Goal: Transaction & Acquisition: Purchase product/service

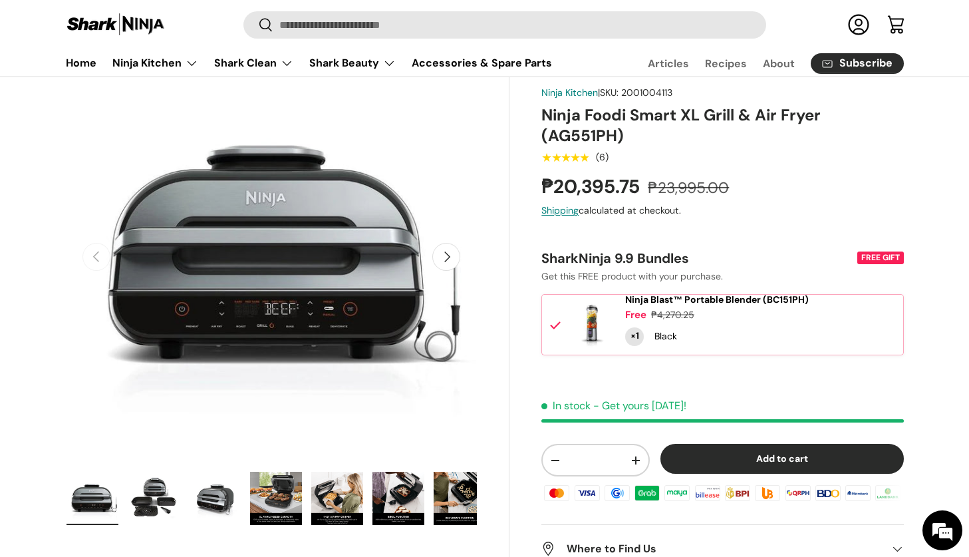
scroll to position [92, 0]
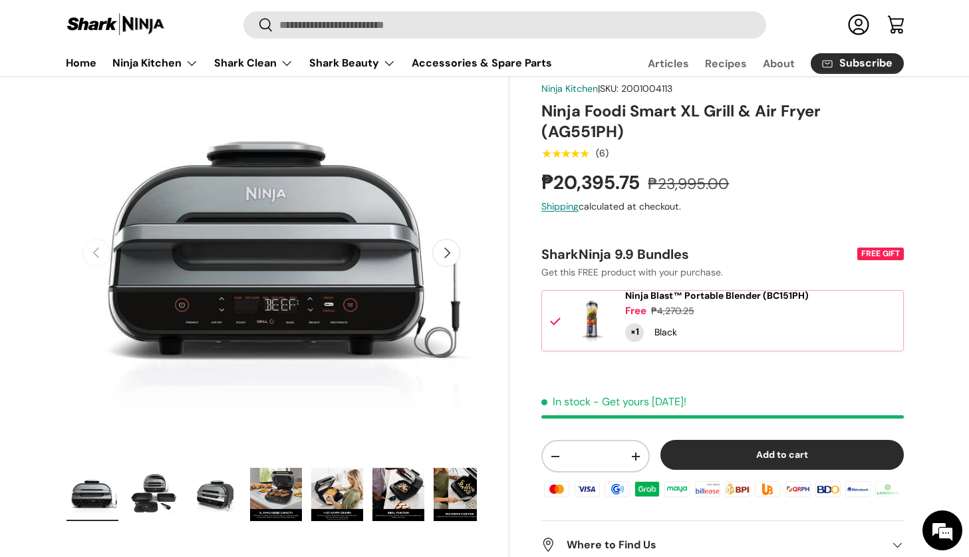
click at [726, 464] on button "Add to cart" at bounding box center [782, 455] width 243 height 30
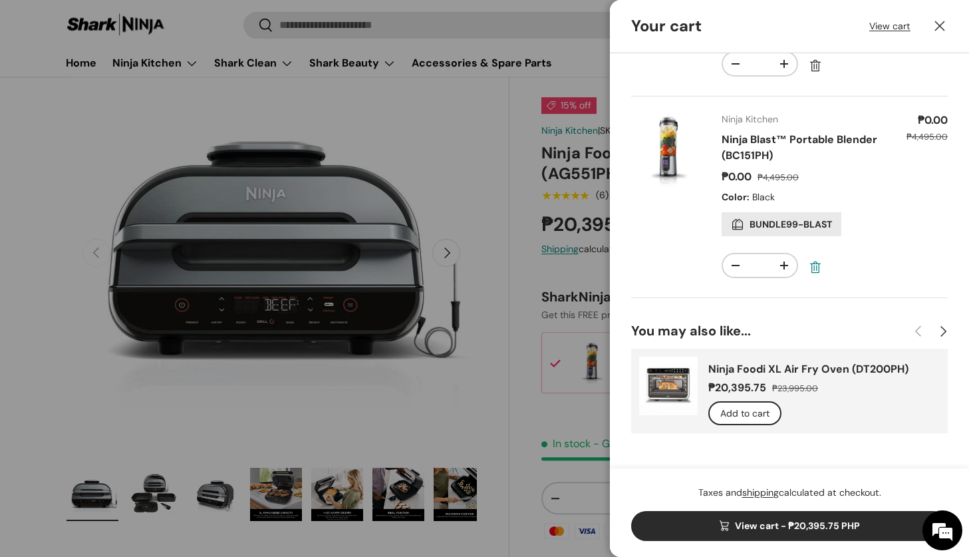
scroll to position [58, 0]
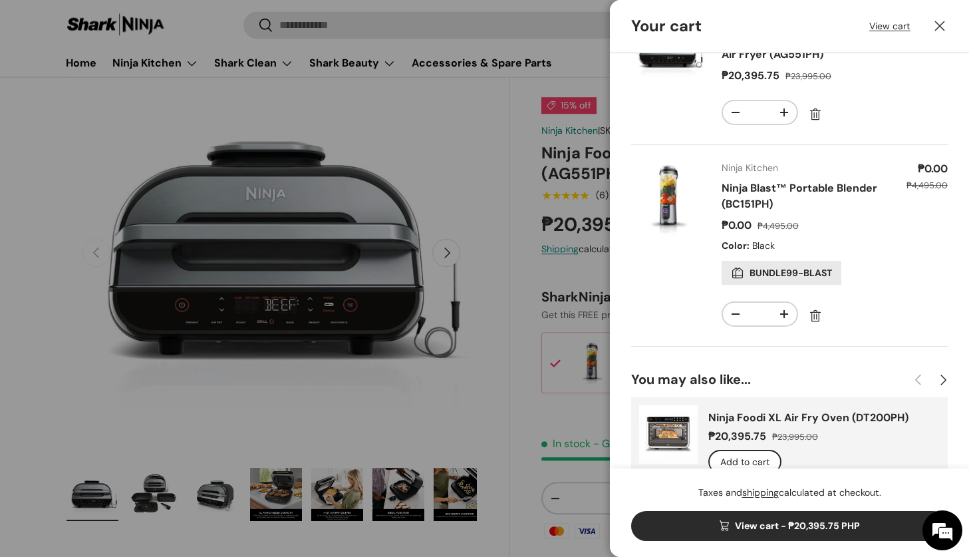
click at [823, 525] on link "View cart - ₱20,395.75 PHP" at bounding box center [789, 526] width 317 height 30
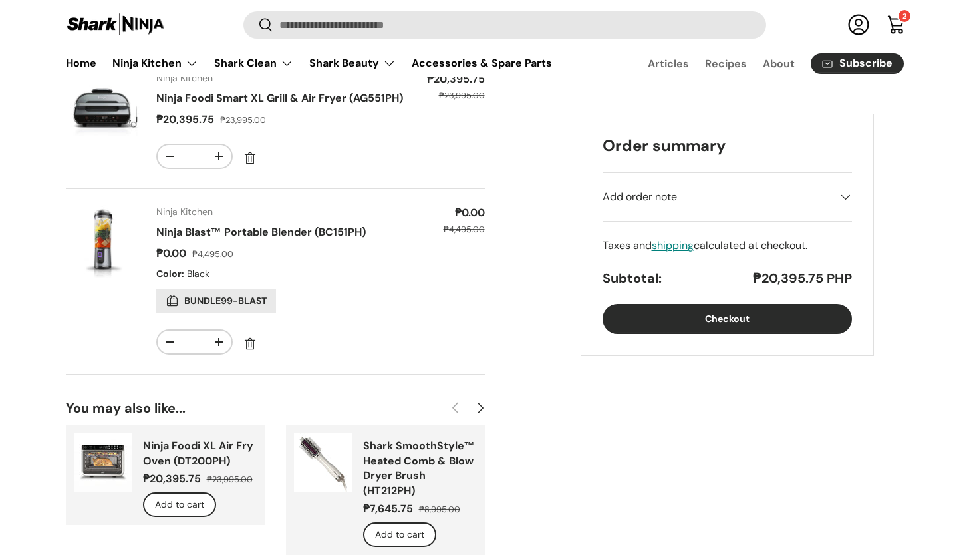
scroll to position [144, 0]
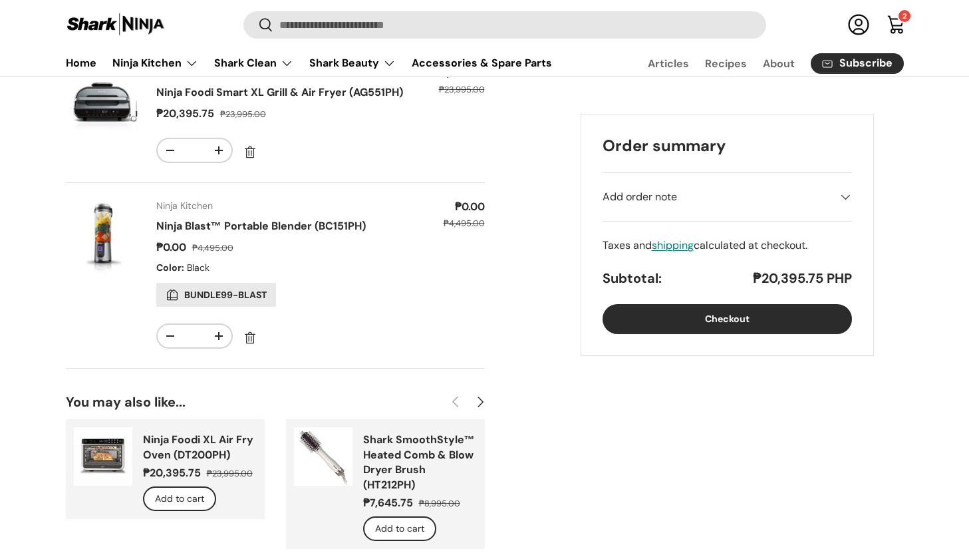
click at [720, 203] on div "Add order note" at bounding box center [727, 197] width 249 height 16
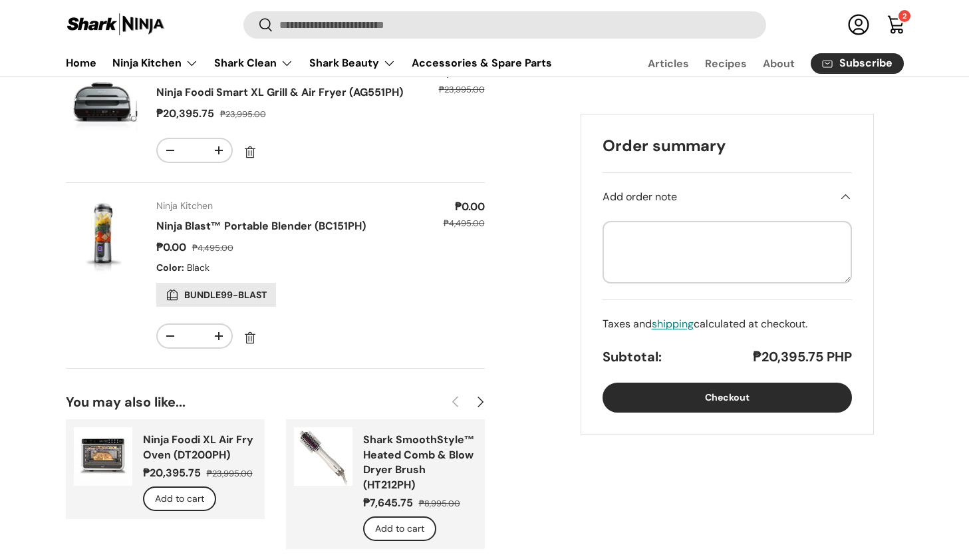
click at [723, 202] on div "Add order note" at bounding box center [727, 197] width 249 height 16
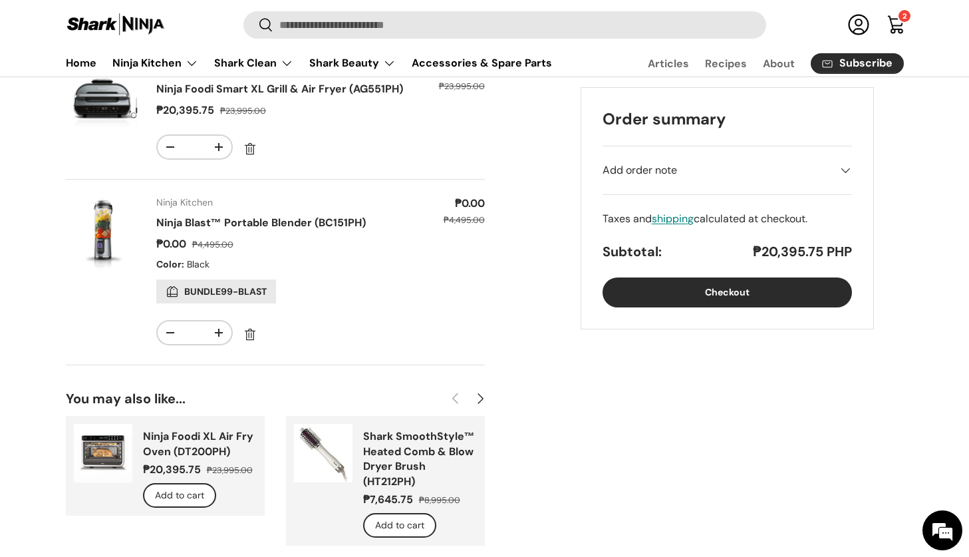
scroll to position [125, 0]
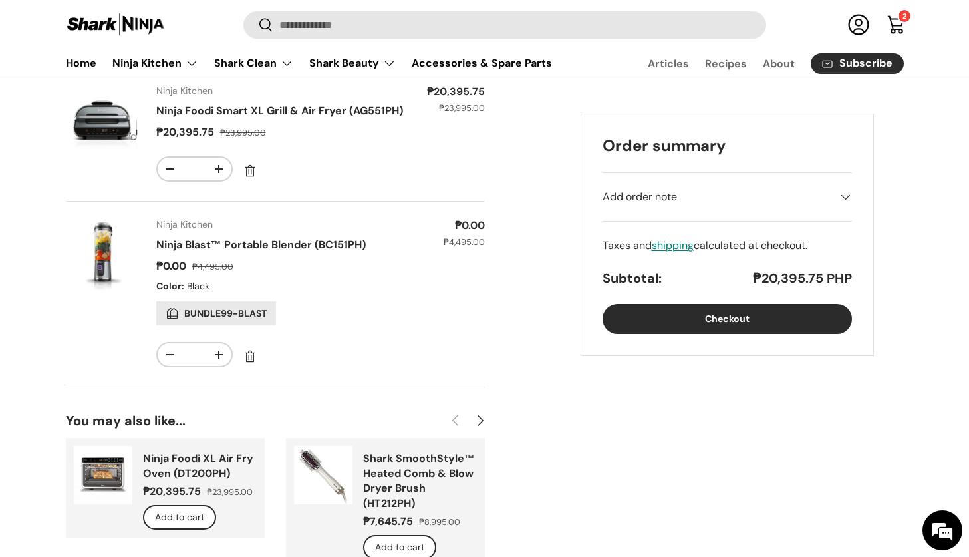
click at [687, 310] on button "Checkout" at bounding box center [727, 319] width 249 height 30
